Goal: Task Accomplishment & Management: Manage account settings

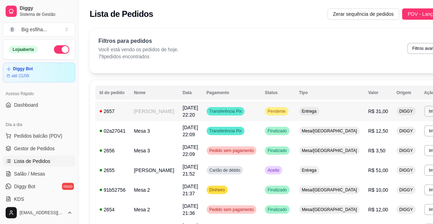
click at [266, 111] on span "Pendente" at bounding box center [276, 111] width 21 height 6
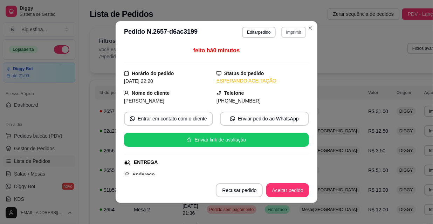
click at [295, 35] on button "Imprimir" at bounding box center [293, 32] width 25 height 11
click at [294, 55] on button "IMPRESSORA" at bounding box center [279, 56] width 51 height 11
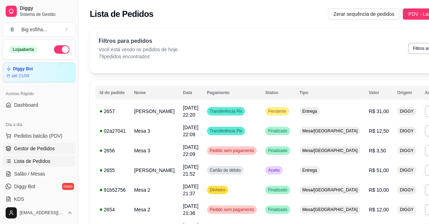
click at [32, 145] on span "Gestor de Pedidos" at bounding box center [34, 148] width 41 height 7
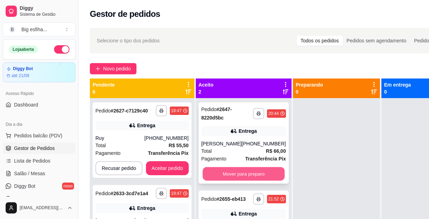
click at [241, 181] on button "Mover para preparo" at bounding box center [243, 174] width 82 height 14
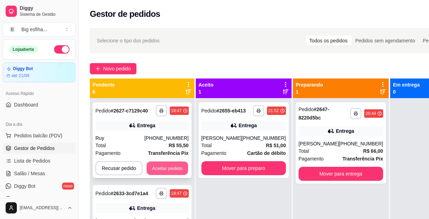
click at [169, 171] on button "Aceitar pedido" at bounding box center [167, 169] width 41 height 14
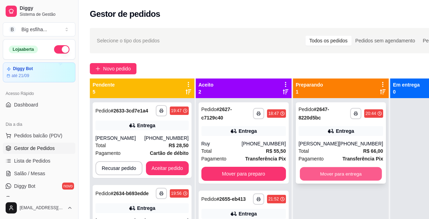
click at [339, 176] on button "Mover para entrega" at bounding box center [340, 174] width 82 height 14
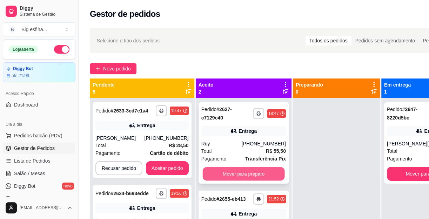
click at [249, 169] on button "Mover para preparo" at bounding box center [243, 174] width 82 height 14
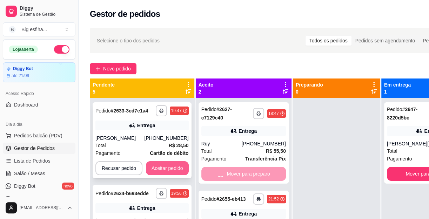
click at [171, 170] on button "Aceitar pedido" at bounding box center [167, 168] width 43 height 14
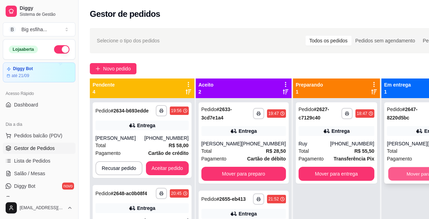
click at [410, 179] on button "Mover para finalizado" at bounding box center [429, 174] width 82 height 14
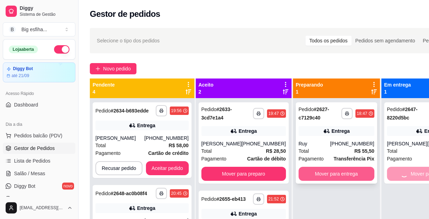
click at [319, 179] on button "Mover para entrega" at bounding box center [336, 174] width 76 height 14
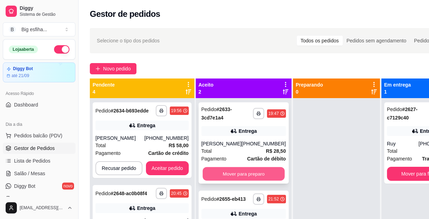
click at [245, 172] on button "Mover para preparo" at bounding box center [243, 174] width 82 height 14
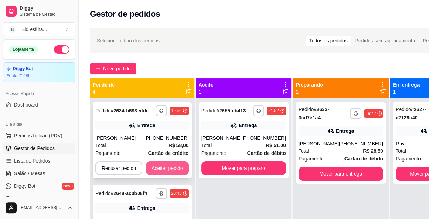
click at [173, 168] on button "Aceitar pedido" at bounding box center [167, 168] width 43 height 14
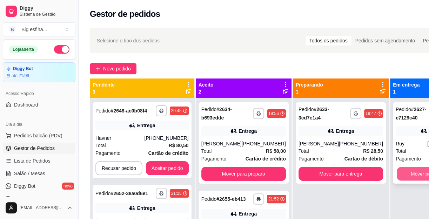
click at [396, 172] on button "Mover para finalizado" at bounding box center [433, 174] width 74 height 14
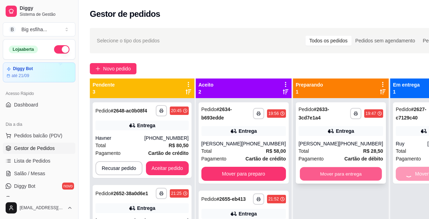
click at [322, 174] on button "Mover para entrega" at bounding box center [340, 174] width 82 height 14
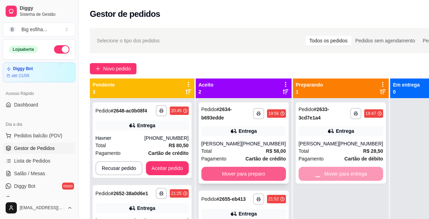
click at [227, 172] on button "Mover para preparo" at bounding box center [243, 174] width 84 height 14
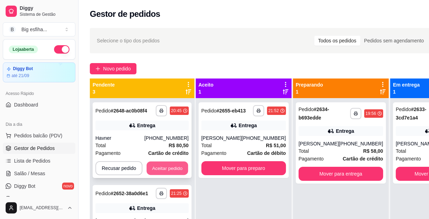
click at [147, 165] on button "Aceitar pedido" at bounding box center [167, 169] width 41 height 14
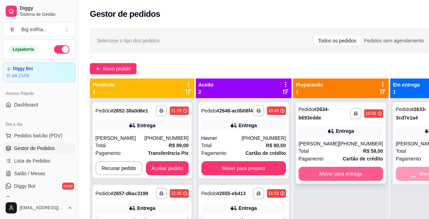
click at [336, 168] on button "Mover para entrega" at bounding box center [340, 174] width 84 height 14
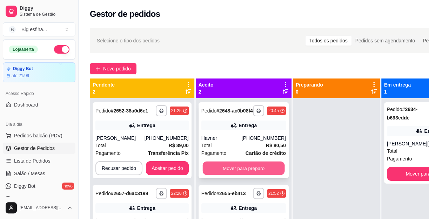
click at [227, 170] on button "Mover para preparo" at bounding box center [243, 169] width 82 height 14
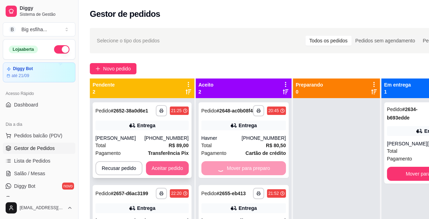
click at [157, 170] on button "Aceitar pedido" at bounding box center [167, 168] width 43 height 14
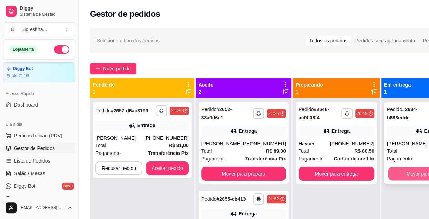
click at [389, 172] on button "Mover para finalizado" at bounding box center [429, 174] width 82 height 14
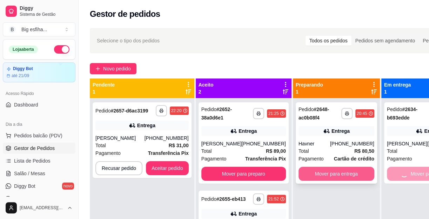
click at [323, 172] on button "Mover para entrega" at bounding box center [336, 174] width 76 height 14
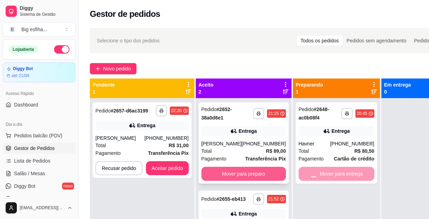
click at [228, 172] on button "Mover para preparo" at bounding box center [243, 174] width 84 height 14
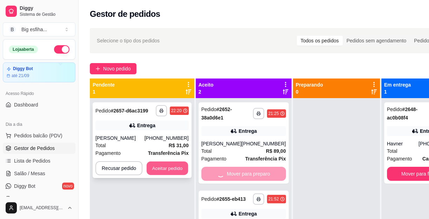
click at [157, 172] on button "Aceitar pedido" at bounding box center [167, 169] width 41 height 14
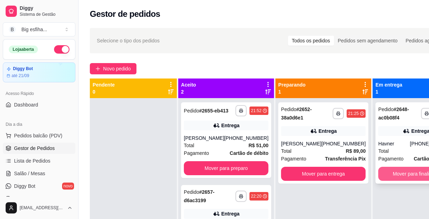
click at [379, 173] on button "Mover para finalizado" at bounding box center [416, 174] width 76 height 14
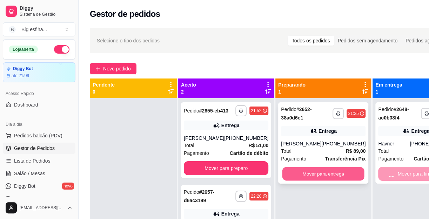
click at [314, 171] on button "Mover para entrega" at bounding box center [323, 174] width 82 height 14
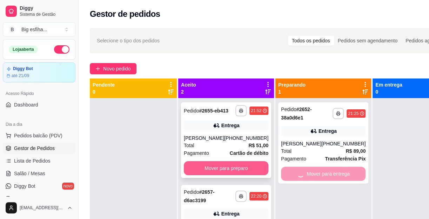
click at [222, 171] on button "Mover para preparo" at bounding box center [226, 168] width 84 height 14
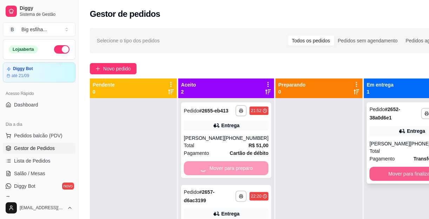
click at [371, 174] on button "Mover para finalizado" at bounding box center [411, 174] width 84 height 14
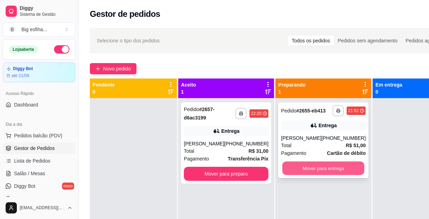
click at [320, 174] on button "Mover para entrega" at bounding box center [323, 169] width 82 height 14
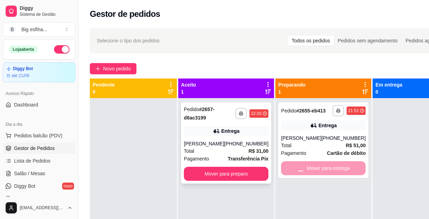
click at [226, 164] on div "**********" at bounding box center [226, 142] width 90 height 81
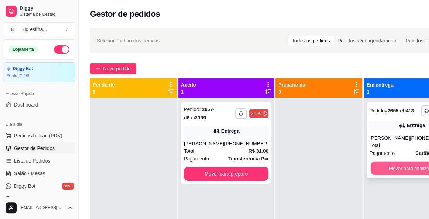
click at [371, 174] on button "Mover para finalizado" at bounding box center [412, 169] width 82 height 14
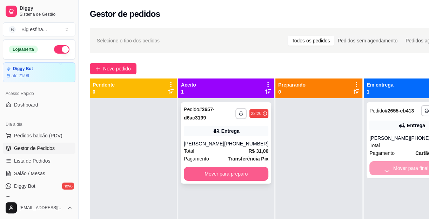
click at [220, 169] on button "Mover para preparo" at bounding box center [226, 174] width 84 height 14
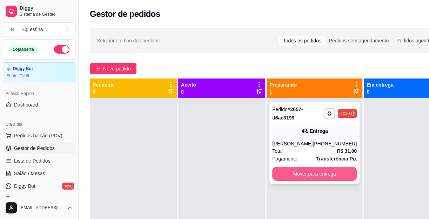
click at [331, 174] on button "Mover para entrega" at bounding box center [314, 174] width 84 height 14
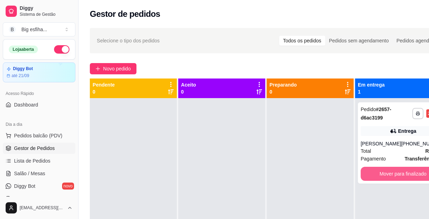
click at [373, 172] on button "Mover para finalizado" at bounding box center [402, 174] width 84 height 14
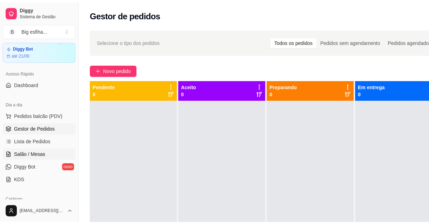
scroll to position [32, 0]
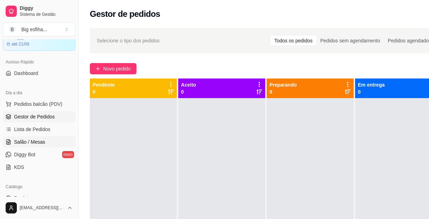
click at [50, 140] on link "Salão / Mesas" at bounding box center [39, 141] width 73 height 11
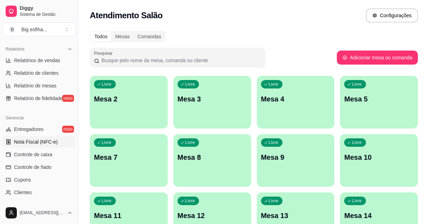
scroll to position [223, 0]
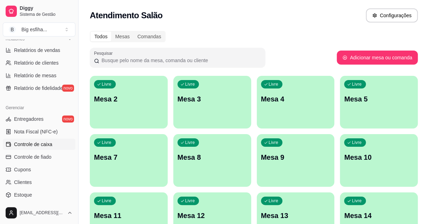
click at [44, 139] on link "Controle de caixa" at bounding box center [39, 143] width 73 height 11
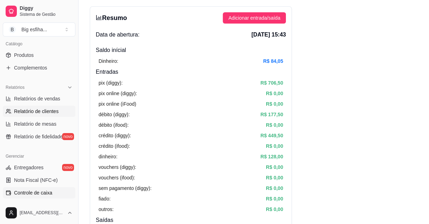
scroll to position [63, 0]
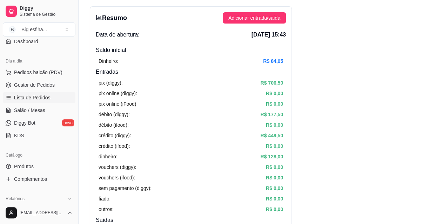
click at [32, 98] on span "Lista de Pedidos" at bounding box center [32, 97] width 36 height 7
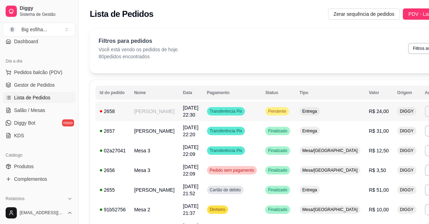
click at [424, 108] on button "Imprimir" at bounding box center [436, 111] width 25 height 11
click at [372, 133] on button "IMPRESSORA" at bounding box center [382, 135] width 49 height 11
click at [29, 86] on span "Gestor de Pedidos" at bounding box center [34, 84] width 41 height 7
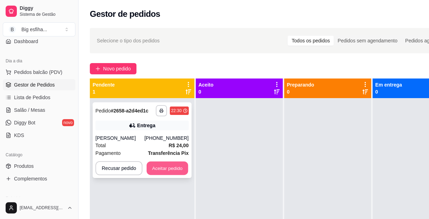
click at [163, 164] on button "Aceitar pedido" at bounding box center [167, 169] width 41 height 14
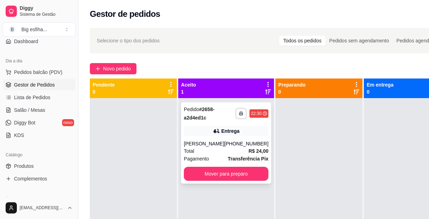
click at [251, 165] on div "**********" at bounding box center [226, 142] width 90 height 81
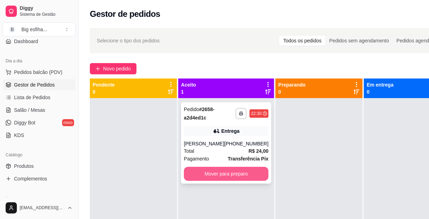
click at [219, 176] on button "Mover para preparo" at bounding box center [226, 174] width 84 height 14
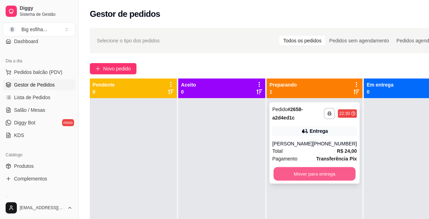
click at [315, 174] on button "Mover para entrega" at bounding box center [314, 174] width 82 height 14
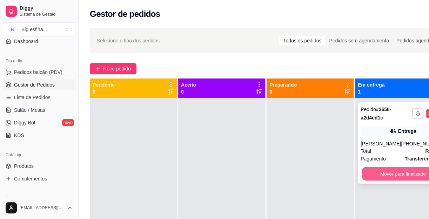
click at [390, 171] on button "Mover para finalizado" at bounding box center [403, 174] width 82 height 14
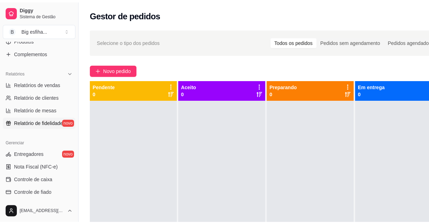
scroll to position [191, 0]
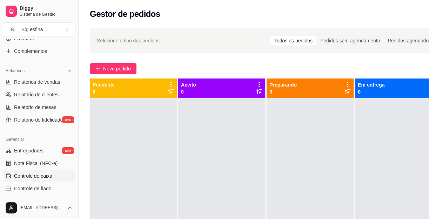
click at [46, 171] on link "Controle de caixa" at bounding box center [39, 175] width 73 height 11
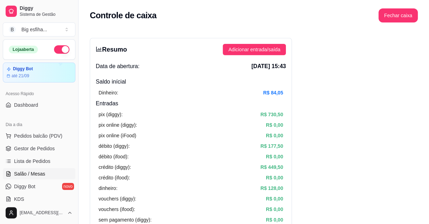
click at [46, 171] on link "Salão / Mesas" at bounding box center [39, 173] width 73 height 11
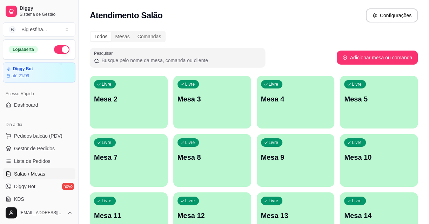
click at [108, 102] on p "Mesa 2" at bounding box center [128, 99] width 69 height 10
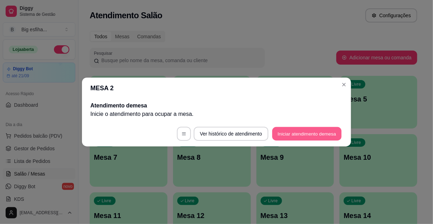
click at [291, 133] on button "Iniciar atendimento de mesa" at bounding box center [306, 134] width 69 height 14
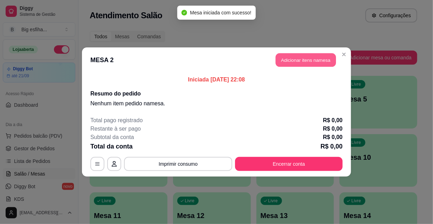
click at [290, 56] on button "Adicionar itens na mesa" at bounding box center [306, 60] width 60 height 14
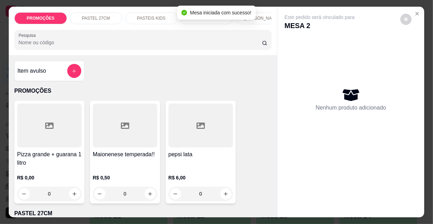
click at [257, 16] on p "[PERSON_NAME]" at bounding box center [262, 18] width 35 height 6
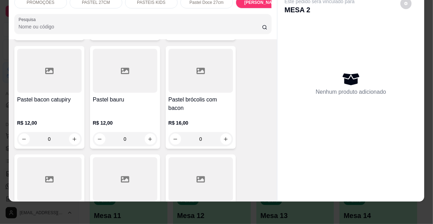
scroll to position [559, 0]
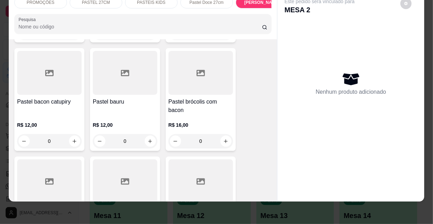
click at [137, 114] on div "R$ 12,00 0" at bounding box center [125, 131] width 64 height 34
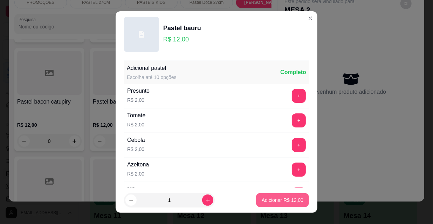
click at [260, 195] on button "Adicionar R$ 12,00" at bounding box center [282, 200] width 53 height 14
type input "1"
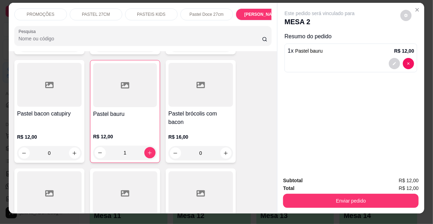
scroll to position [0, 0]
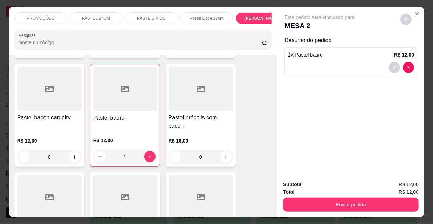
click at [158, 15] on p "PASTEIS KIDS" at bounding box center [151, 18] width 28 height 6
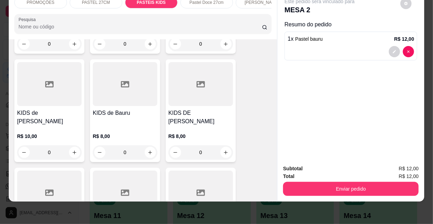
scroll to position [2363, 0]
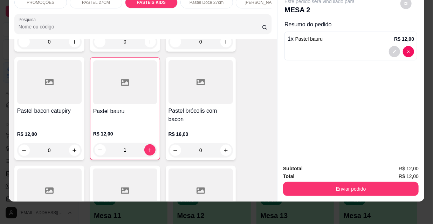
scroll to position [546, 0]
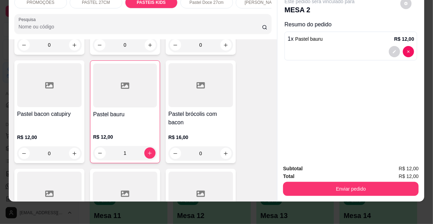
click at [126, 113] on h4 "Pastel bauru" at bounding box center [125, 114] width 64 height 8
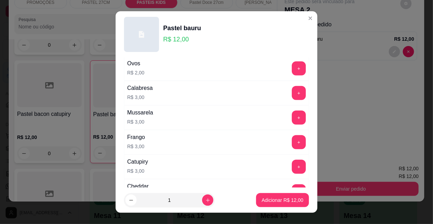
scroll to position [143, 0]
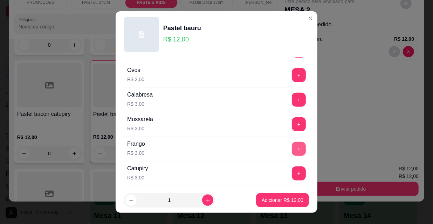
click at [292, 142] on button "+" at bounding box center [299, 149] width 14 height 14
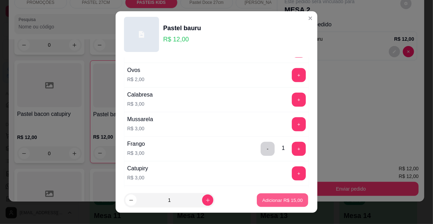
click at [280, 206] on button "Adicionar R$ 15,00" at bounding box center [283, 200] width 52 height 14
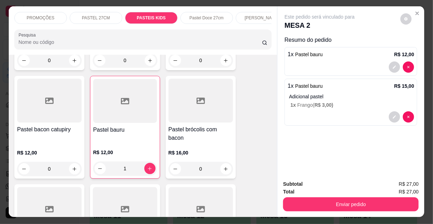
scroll to position [0, 0]
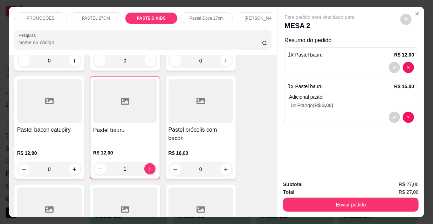
click at [141, 15] on p "PASTEIS KIDS" at bounding box center [151, 18] width 29 height 6
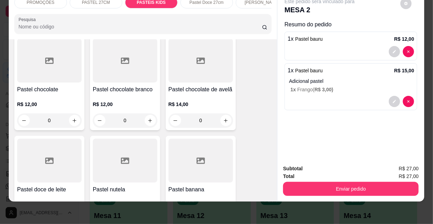
scroll to position [2841, 0]
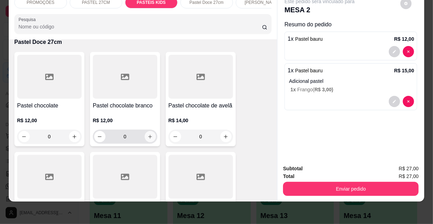
click at [148, 134] on icon "increase-product-quantity" at bounding box center [150, 136] width 5 height 5
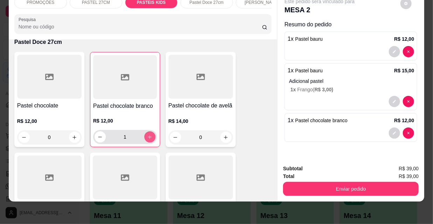
type input "1"
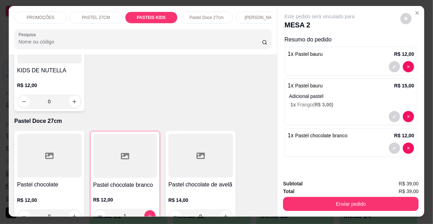
scroll to position [0, 0]
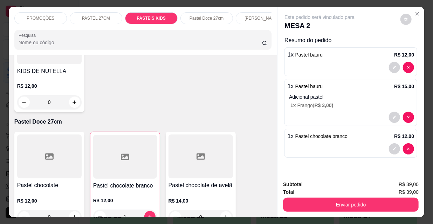
click at [256, 15] on p "[PERSON_NAME]" at bounding box center [262, 18] width 35 height 6
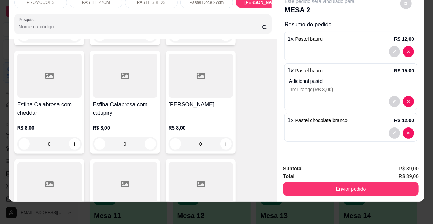
scroll to position [3938, 0]
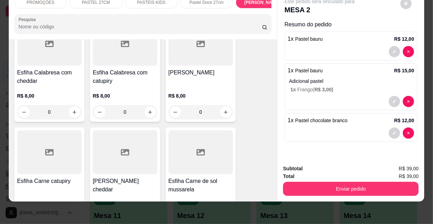
click at [204, 92] on p "R$ 8,00" at bounding box center [201, 95] width 64 height 7
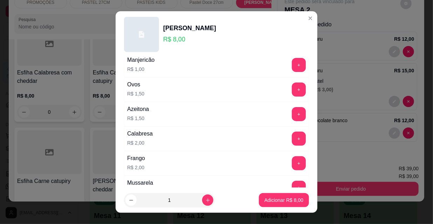
scroll to position [95, 0]
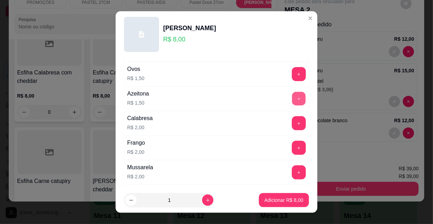
click at [292, 97] on button "+" at bounding box center [299, 99] width 14 height 14
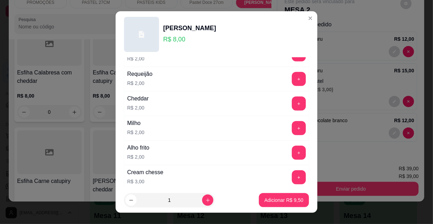
scroll to position [319, 0]
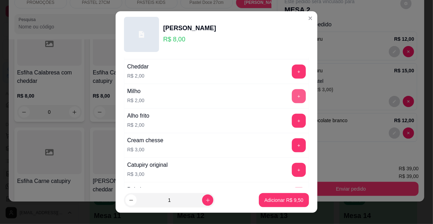
click at [292, 95] on button "+" at bounding box center [299, 96] width 14 height 14
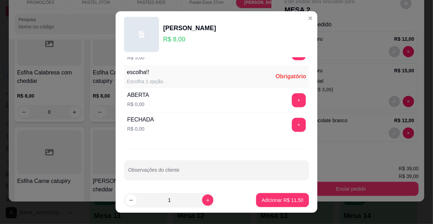
scroll to position [11, 0]
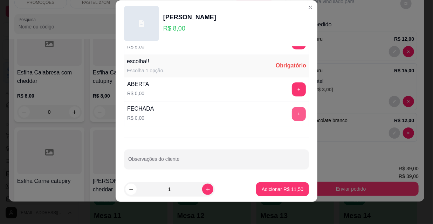
click at [292, 109] on button "+" at bounding box center [299, 114] width 14 height 14
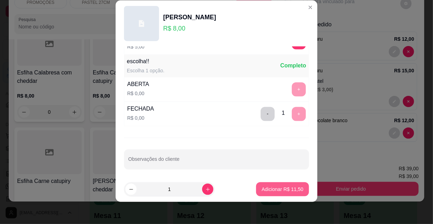
click at [291, 188] on p "Adicionar R$ 11,50" at bounding box center [283, 188] width 42 height 7
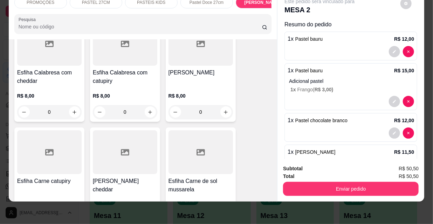
scroll to position [69, 0]
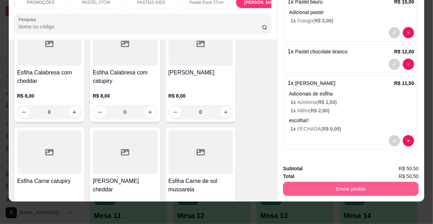
click at [329, 184] on button "Enviar pedido" at bounding box center [351, 189] width 136 height 14
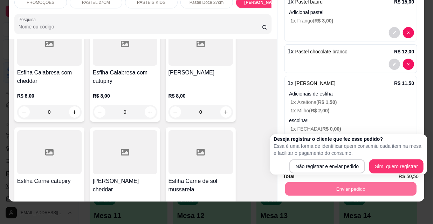
click at [327, 68] on div "Resumo do pedido 1 x Pastel bauru R$ 12,00 1 x Pastel bauru R$ 15,00 Adicional …" at bounding box center [351, 52] width 133 height 201
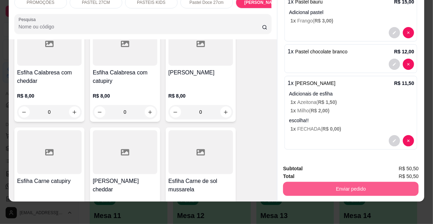
click at [300, 182] on button "Enviar pedido" at bounding box center [351, 189] width 136 height 14
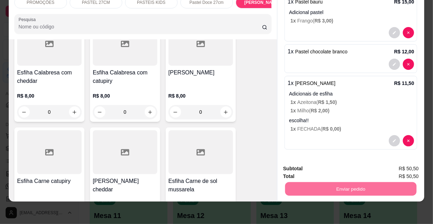
click at [306, 166] on button "Não registrar e enviar pedido" at bounding box center [328, 166] width 73 height 13
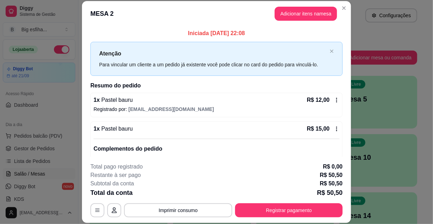
drag, startPoint x: 244, startPoint y: 213, endPoint x: 244, endPoint y: 221, distance: 7.4
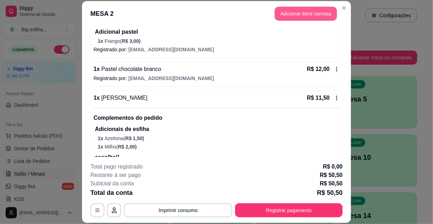
scroll to position [92, 0]
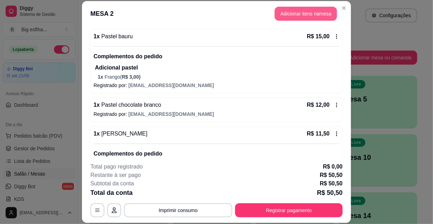
click at [291, 17] on button "Adicionar itens na mesa" at bounding box center [306, 14] width 62 height 14
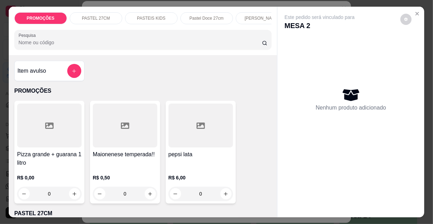
scroll to position [0, 404]
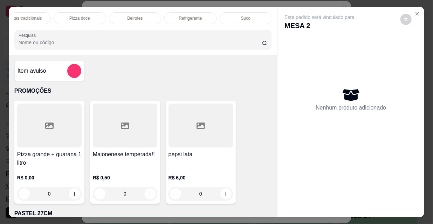
click at [231, 20] on div "Suco" at bounding box center [246, 18] width 53 height 12
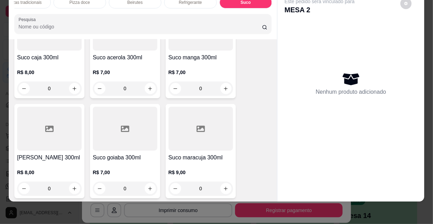
scroll to position [7158, 0]
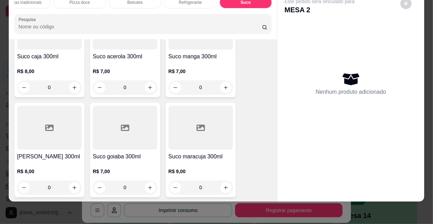
click at [200, 161] on div "R$ 9,00 0" at bounding box center [201, 178] width 64 height 34
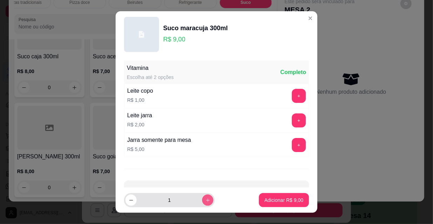
click at [202, 201] on button "increase-product-quantity" at bounding box center [207, 199] width 11 height 11
type input "2"
click at [256, 204] on button "Adicionar R$ 18,00" at bounding box center [282, 200] width 53 height 14
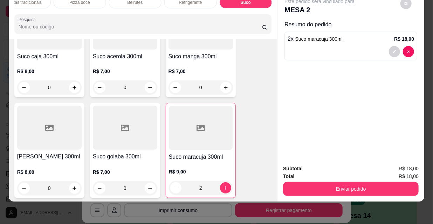
type input "2"
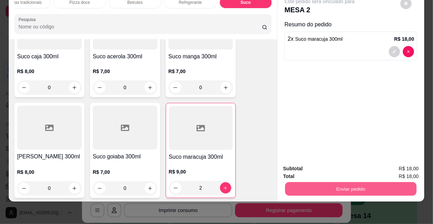
click at [333, 187] on button "Enviar pedido" at bounding box center [350, 189] width 131 height 14
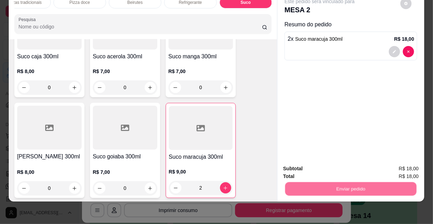
click at [320, 166] on button "Não registrar e enviar pedido" at bounding box center [328, 166] width 73 height 13
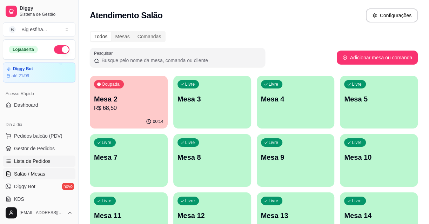
click at [27, 160] on span "Lista de Pedidos" at bounding box center [32, 160] width 36 height 7
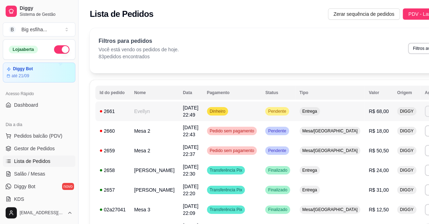
click at [424, 113] on button "Imprimir" at bounding box center [436, 111] width 25 height 11
click at [365, 136] on button "IMPRESSORA" at bounding box center [383, 135] width 51 height 11
click at [32, 172] on span "Salão / Mesas" at bounding box center [29, 173] width 31 height 7
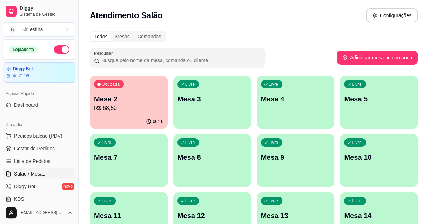
click at [220, 100] on p "Mesa 3" at bounding box center [211, 99] width 69 height 10
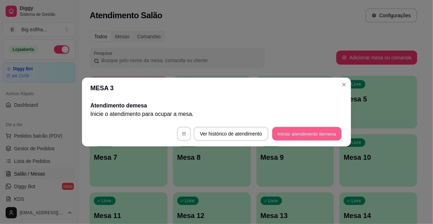
click at [295, 133] on button "Iniciar atendimento de mesa" at bounding box center [306, 134] width 69 height 14
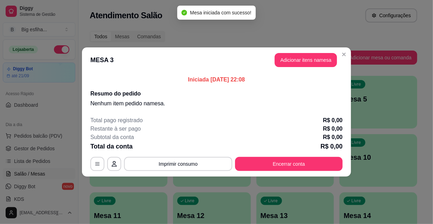
click at [289, 68] on header "MESA 3 Adicionar itens na mesa" at bounding box center [216, 59] width 269 height 25
click at [289, 62] on button "Adicionar itens na mesa" at bounding box center [306, 60] width 62 height 14
click at [197, 41] on input "Pesquisa" at bounding box center [141, 42] width 244 height 7
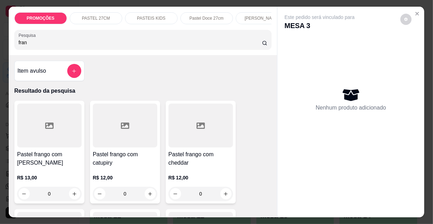
type input "fran"
click at [5, 129] on div "PROMOÇÕES PASTEL 27CM PASTEIS KIDS Pastel Doce 27cm Esfihas Salgadas Esfihas do…" at bounding box center [216, 112] width 433 height 224
click at [33, 133] on div at bounding box center [49, 125] width 64 height 44
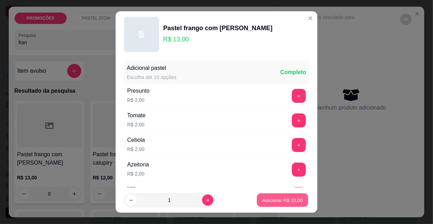
click at [291, 205] on button "Adicionar R$ 13,00" at bounding box center [283, 200] width 52 height 14
type input "1"
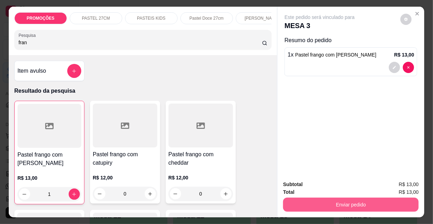
click at [316, 203] on button "Enviar pedido" at bounding box center [351, 204] width 136 height 14
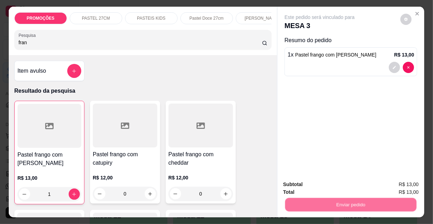
click at [316, 186] on button "Não registrar e enviar pedido" at bounding box center [328, 184] width 73 height 13
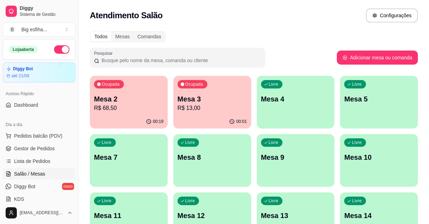
click at [112, 103] on p "Mesa 2" at bounding box center [128, 99] width 69 height 10
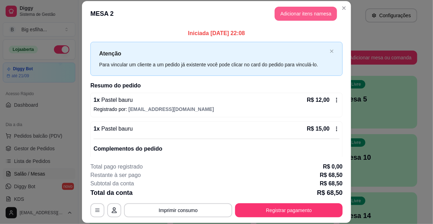
click at [288, 17] on button "Adicionar itens na mesa" at bounding box center [306, 14] width 62 height 14
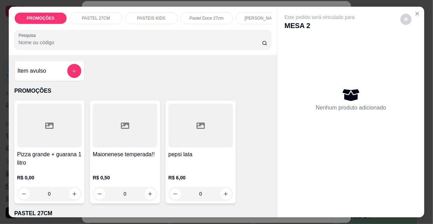
scroll to position [0, 404]
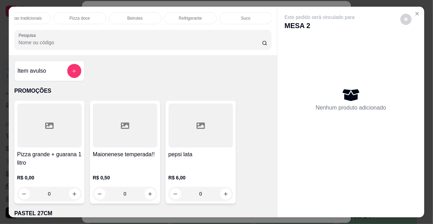
click at [205, 13] on div "Refrigerante" at bounding box center [190, 18] width 53 height 12
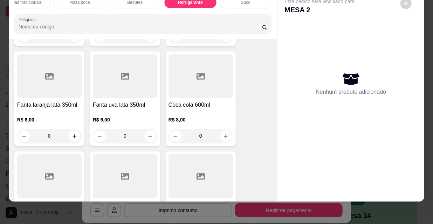
scroll to position [6540, 0]
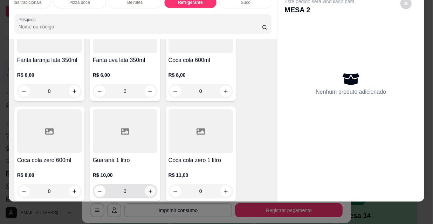
click at [148, 189] on icon "increase-product-quantity" at bounding box center [150, 191] width 5 height 5
type input "1"
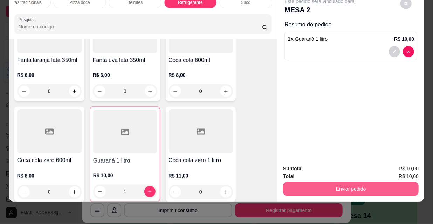
click at [338, 182] on button "Enviar pedido" at bounding box center [351, 189] width 136 height 14
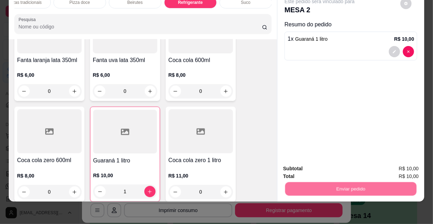
click at [320, 165] on button "Não registrar e enviar pedido" at bounding box center [328, 166] width 71 height 13
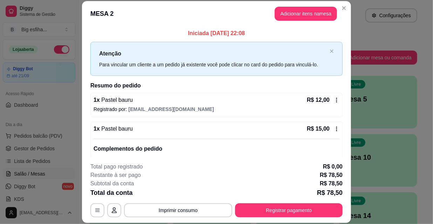
scroll to position [213, 0]
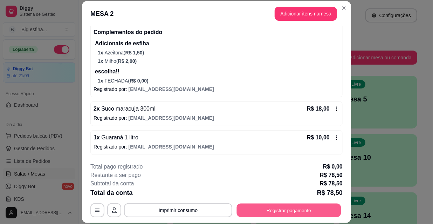
click at [275, 210] on button "Registrar pagamento" at bounding box center [289, 210] width 104 height 14
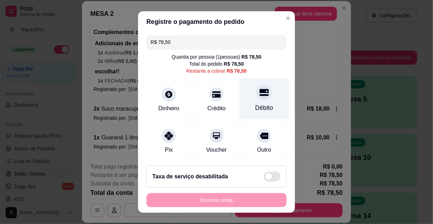
click at [251, 100] on div "Débito" at bounding box center [264, 98] width 49 height 41
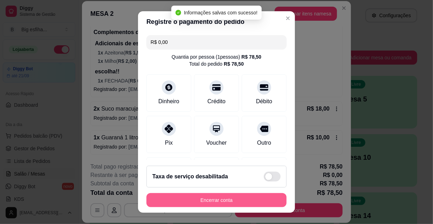
type input "R$ 0,00"
click at [216, 199] on button "Encerrar conta" at bounding box center [217, 200] width 140 height 14
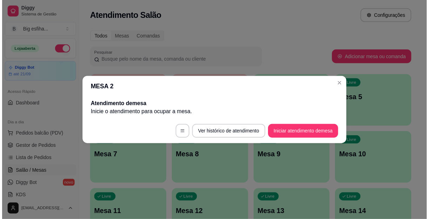
scroll to position [0, 0]
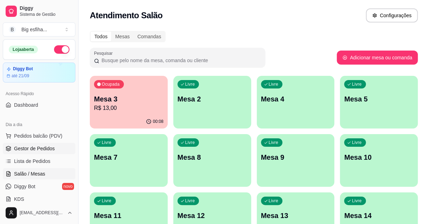
click at [49, 148] on span "Gestor de Pedidos" at bounding box center [34, 148] width 41 height 7
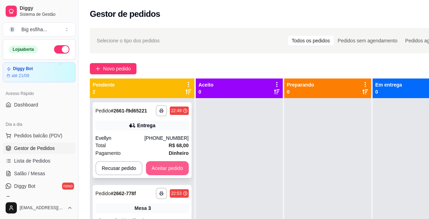
click at [165, 170] on button "Aceitar pedido" at bounding box center [167, 168] width 43 height 14
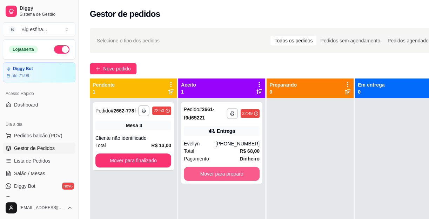
click at [223, 170] on button "Mover para preparo" at bounding box center [222, 174] width 76 height 14
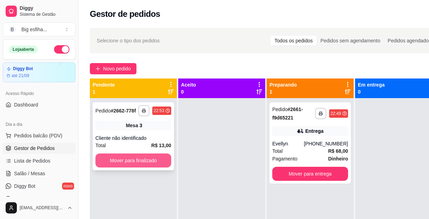
click at [159, 163] on button "Mover para finalizado" at bounding box center [133, 161] width 76 height 14
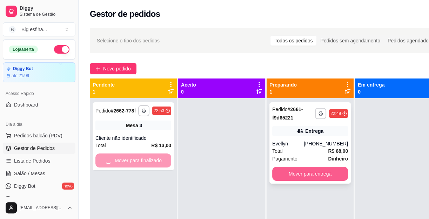
click at [313, 180] on button "Mover para entrega" at bounding box center [310, 174] width 76 height 14
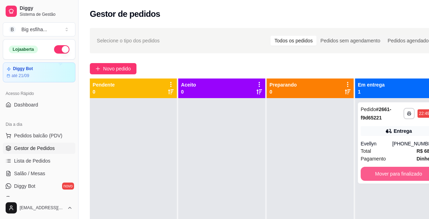
click at [372, 174] on button "Mover para finalizado" at bounding box center [398, 174] width 76 height 14
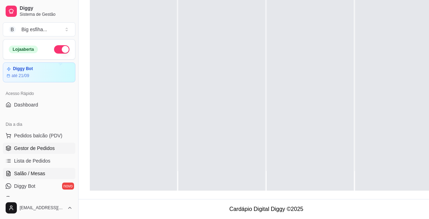
click at [37, 172] on span "Salão / Mesas" at bounding box center [29, 173] width 31 height 7
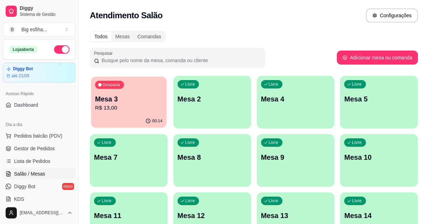
click at [154, 112] on div "Ocupada Mesa 3 R$ 13,00" at bounding box center [128, 95] width 75 height 38
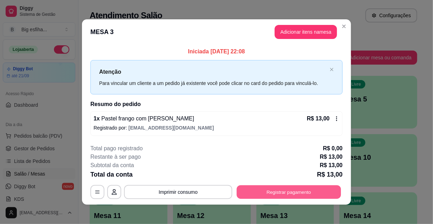
click at [301, 190] on button "Registrar pagamento" at bounding box center [289, 192] width 104 height 14
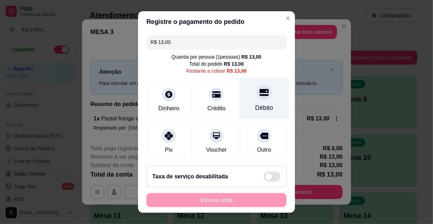
click at [256, 111] on div "Débito" at bounding box center [265, 107] width 18 height 9
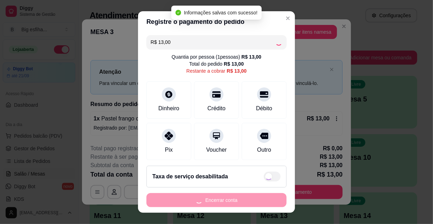
type input "R$ 0,00"
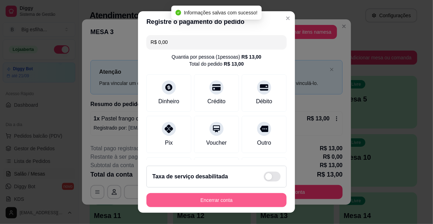
click at [216, 200] on button "Encerrar conta" at bounding box center [217, 200] width 140 height 14
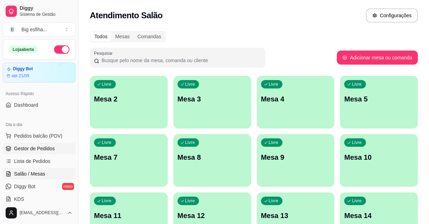
click at [23, 150] on span "Gestor de Pedidos" at bounding box center [34, 148] width 41 height 7
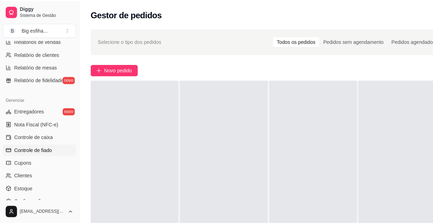
scroll to position [255, 0]
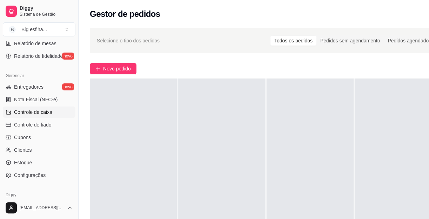
click at [29, 111] on span "Controle de caixa" at bounding box center [33, 112] width 38 height 7
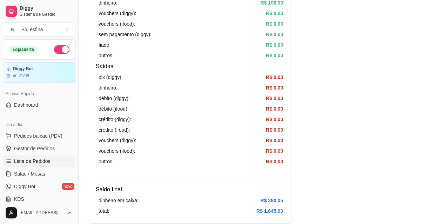
scroll to position [127, 0]
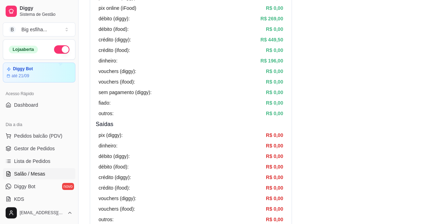
click at [47, 175] on link "Salão / Mesas" at bounding box center [39, 173] width 73 height 11
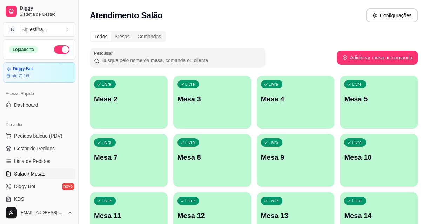
click at [137, 120] on div "button" at bounding box center [129, 124] width 78 height 8
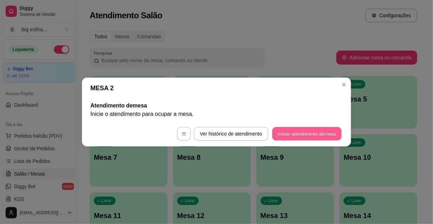
click at [305, 130] on button "Iniciar atendimento de mesa" at bounding box center [306, 134] width 69 height 14
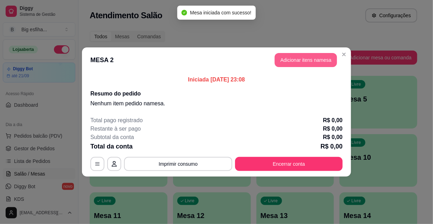
click at [304, 61] on button "Adicionar itens na mesa" at bounding box center [306, 60] width 62 height 14
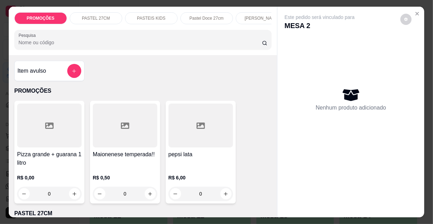
scroll to position [0, 404]
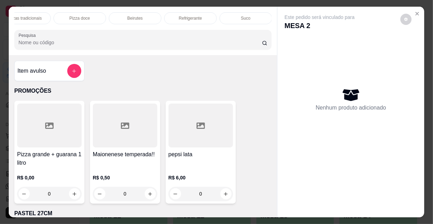
click at [186, 21] on div "Refrigerante" at bounding box center [190, 18] width 53 height 12
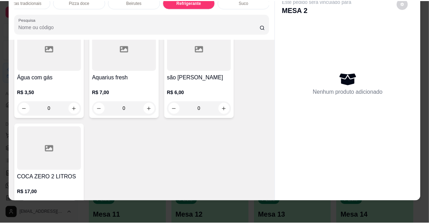
scroll to position [6827, 0]
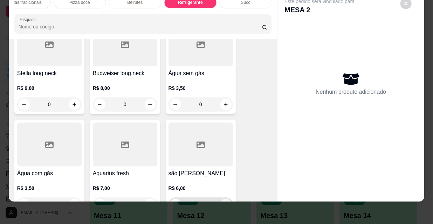
click at [226, 198] on button "increase-product-quantity" at bounding box center [225, 203] width 11 height 11
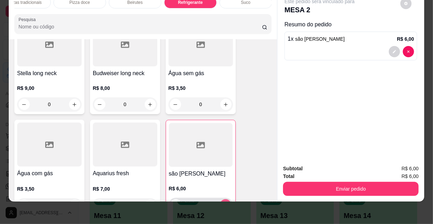
type input "1"
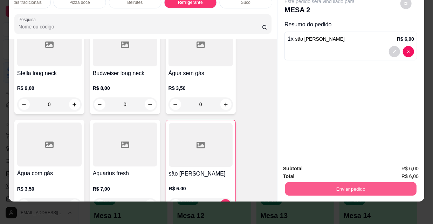
click at [310, 182] on button "Enviar pedido" at bounding box center [350, 189] width 131 height 14
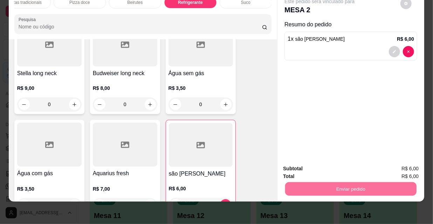
click at [308, 165] on button "Não registrar e enviar pedido" at bounding box center [328, 166] width 71 height 13
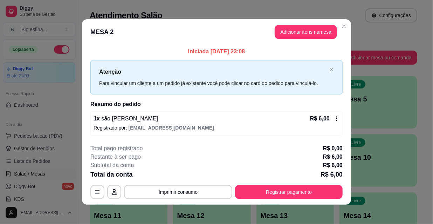
click at [279, 196] on button "Registrar pagamento" at bounding box center [289, 192] width 108 height 14
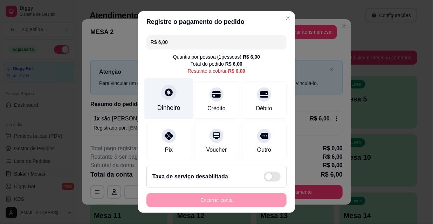
click at [173, 97] on div "Dinheiro" at bounding box center [168, 98] width 49 height 41
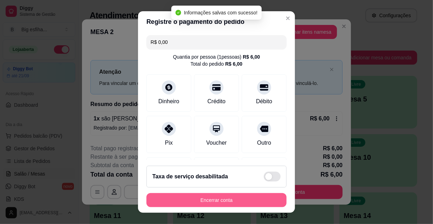
type input "R$ 0,00"
click at [231, 200] on button "Encerrar conta" at bounding box center [217, 200] width 136 height 14
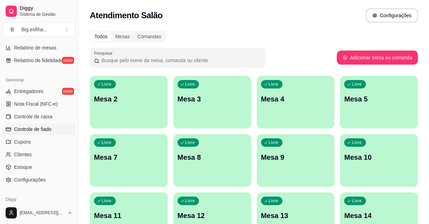
scroll to position [255, 0]
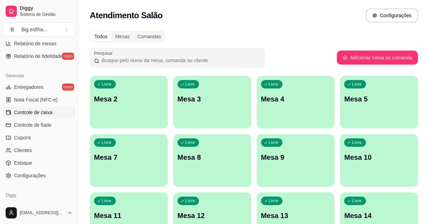
click at [40, 110] on span "Controle de caixa" at bounding box center [33, 112] width 38 height 7
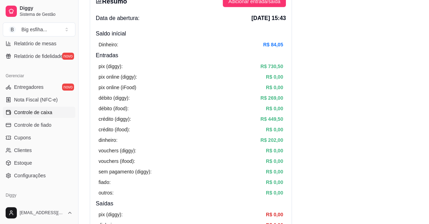
scroll to position [63, 0]
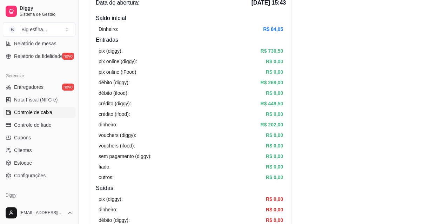
click at [96, 131] on div "pix (diggy): R$ 730,50 pix online (diggy): R$ 0,00 pix online (iFood) R$ 0,00 d…" at bounding box center [191, 114] width 190 height 140
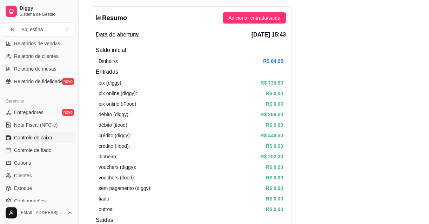
scroll to position [159, 0]
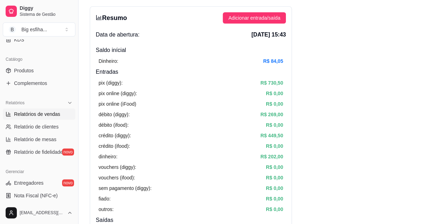
click at [48, 116] on span "Relatórios de vendas" at bounding box center [37, 113] width 46 height 7
select select "ALL"
select select "0"
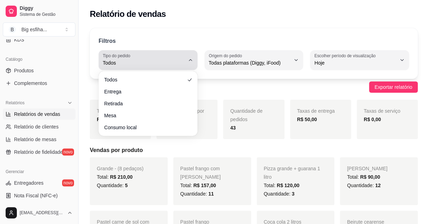
click at [139, 57] on div "Todos" at bounding box center [144, 60] width 82 height 14
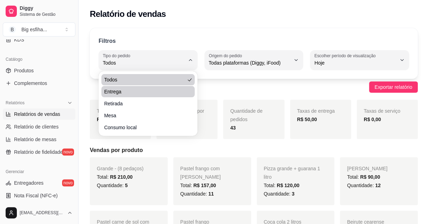
click at [144, 85] on ul "Todos Entrega Retirada Mesa Consumo local" at bounding box center [147, 103] width 93 height 59
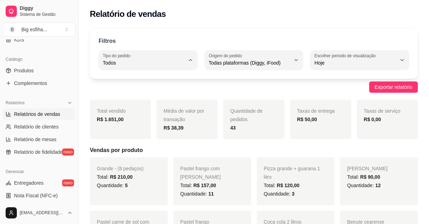
click at [150, 89] on span "Entrega" at bounding box center [144, 90] width 77 height 7
type input "DELIVERY"
select select "DELIVERY"
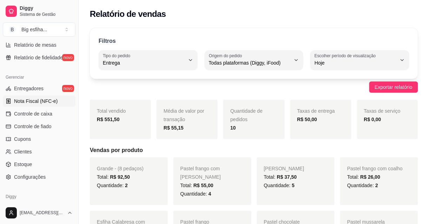
scroll to position [255, 0]
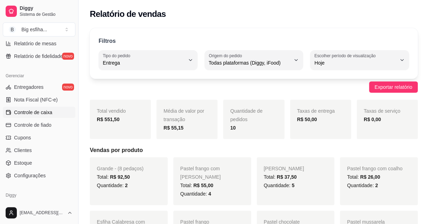
click at [48, 110] on span "Controle de caixa" at bounding box center [33, 112] width 38 height 7
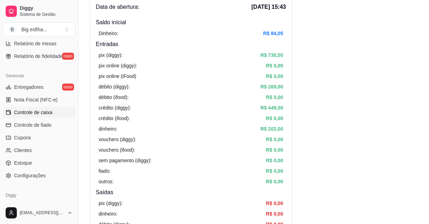
scroll to position [63, 0]
